Goal: Transaction & Acquisition: Obtain resource

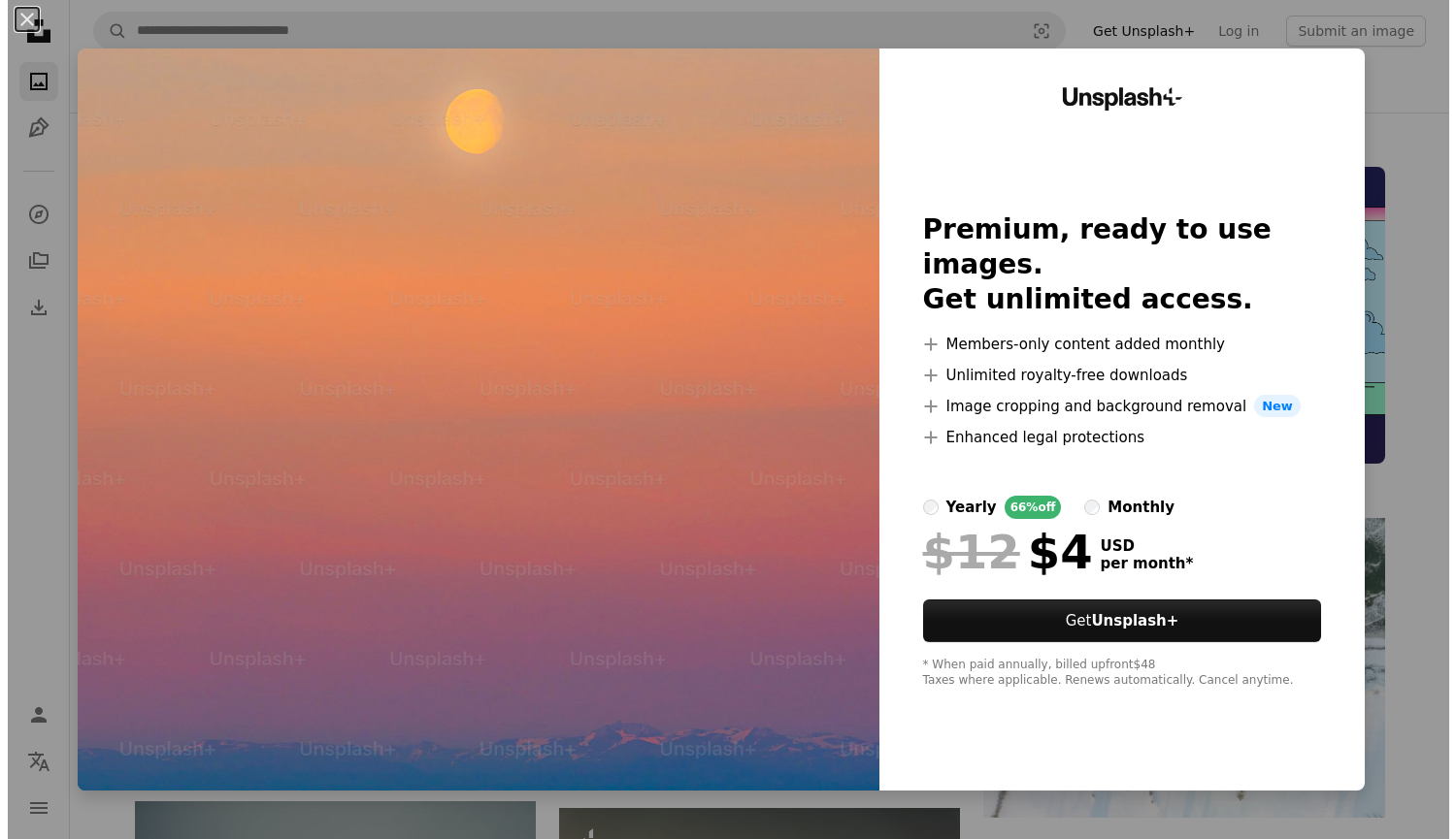
scroll to position [6377, 0]
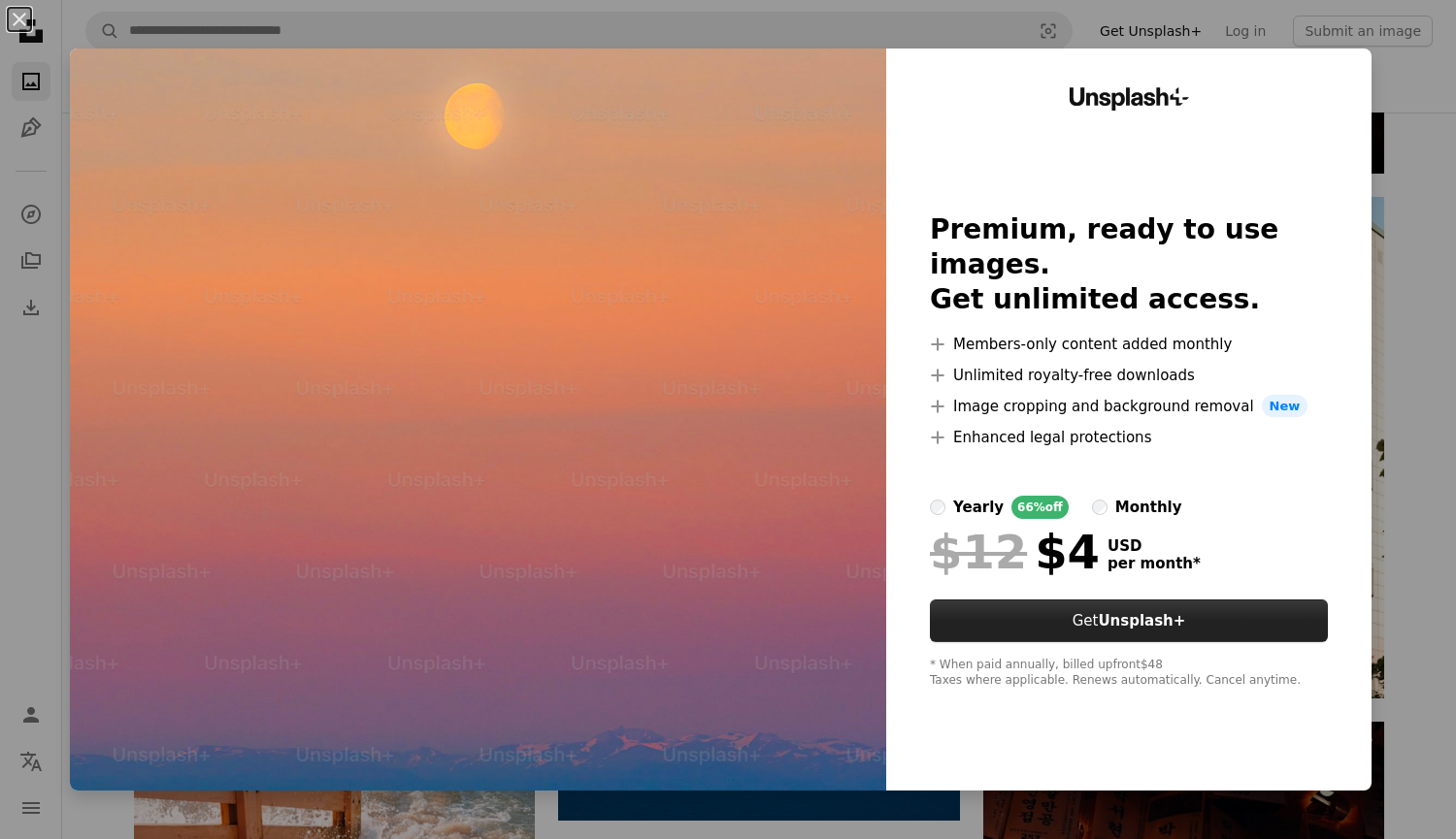
click at [1137, 612] on strong "Unsplash+" at bounding box center [1141, 621] width 88 height 18
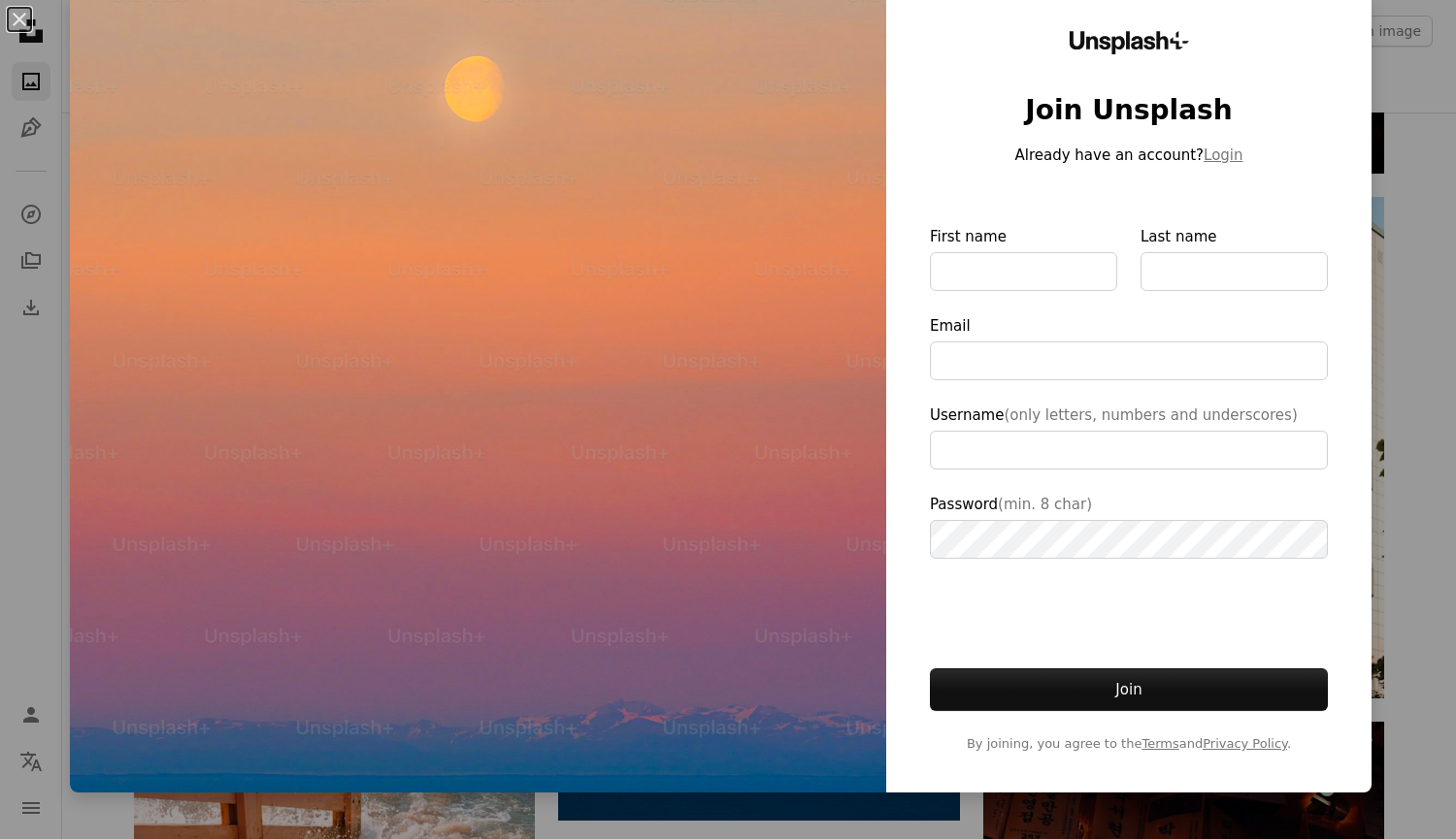
scroll to position [58, 0]
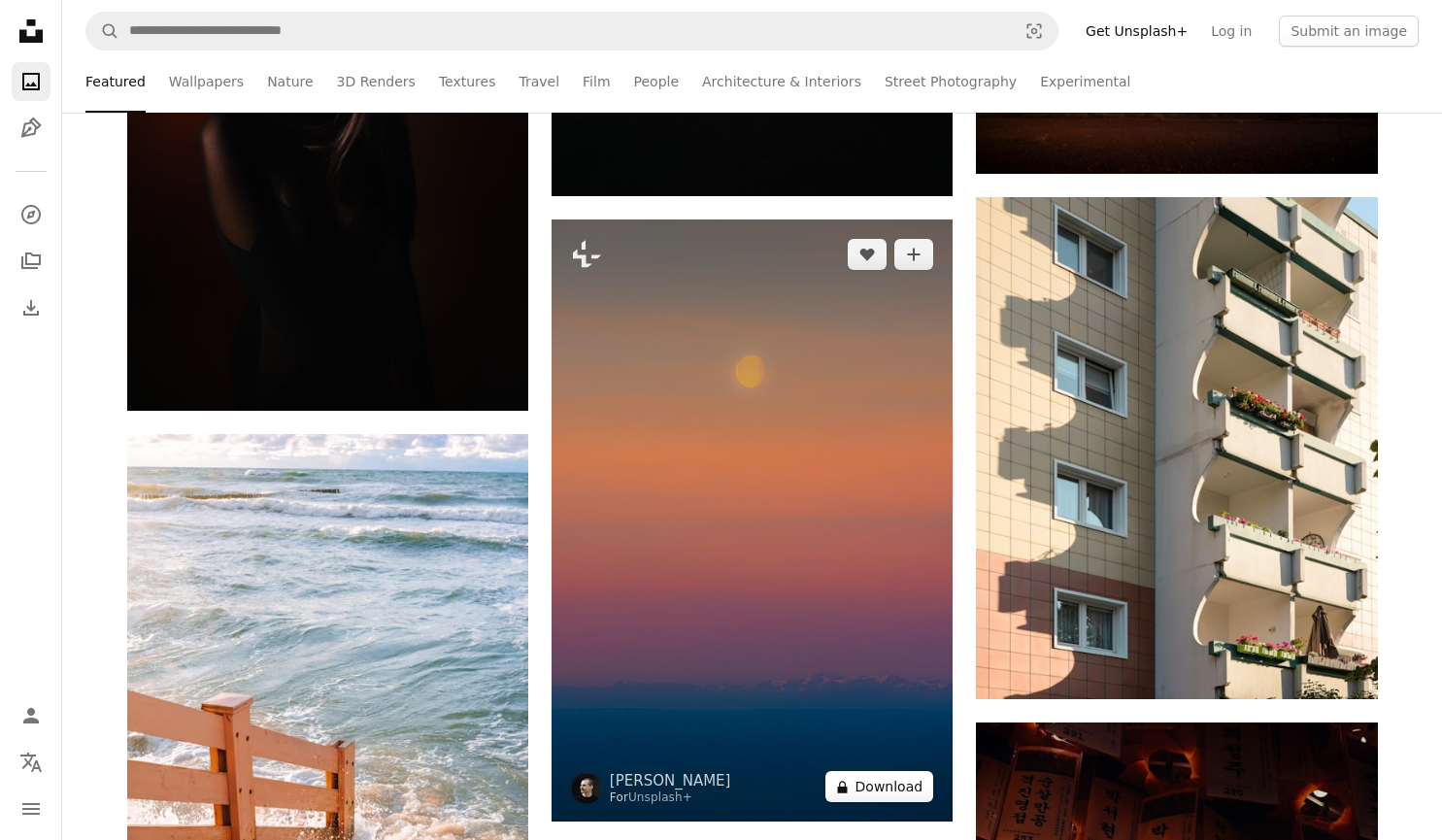
click at [897, 792] on button "A lock Download" at bounding box center [879, 786] width 109 height 31
